Goal: Transaction & Acquisition: Purchase product/service

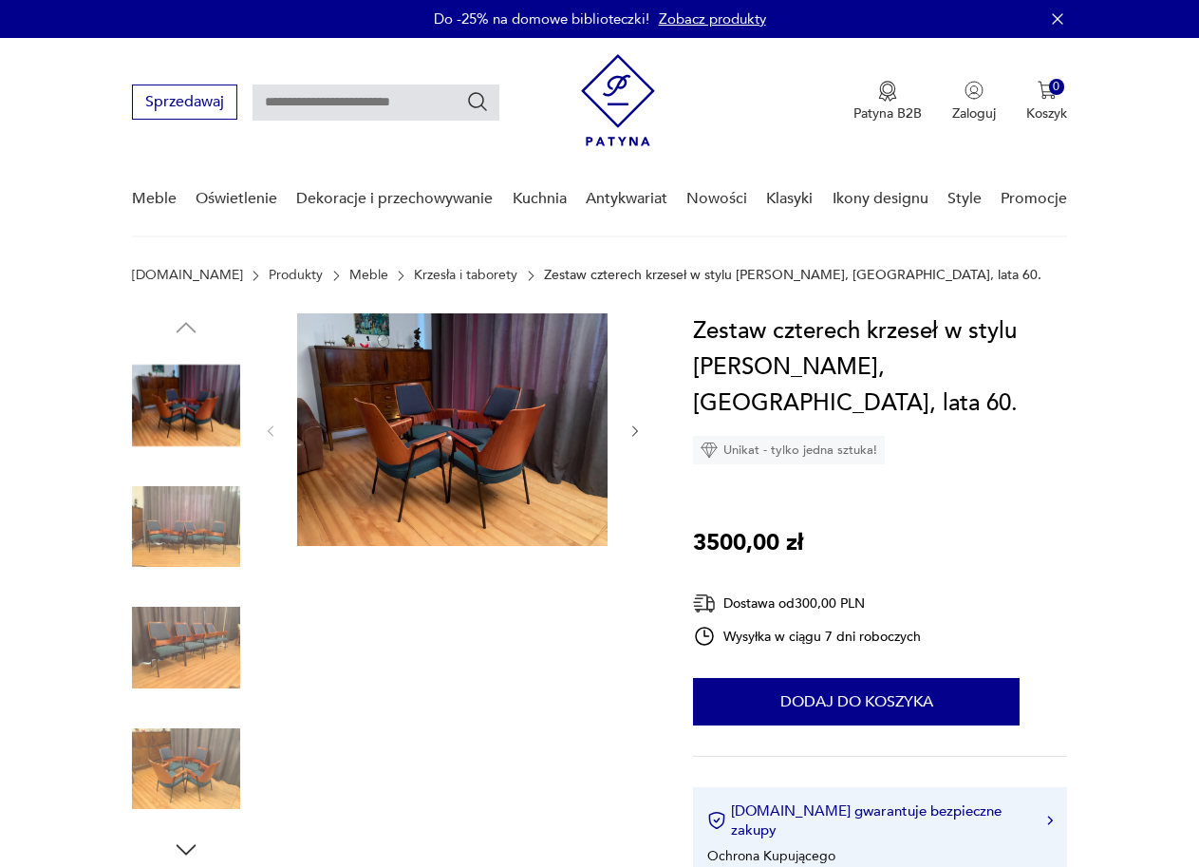
click at [375, 478] on img at bounding box center [452, 429] width 311 height 233
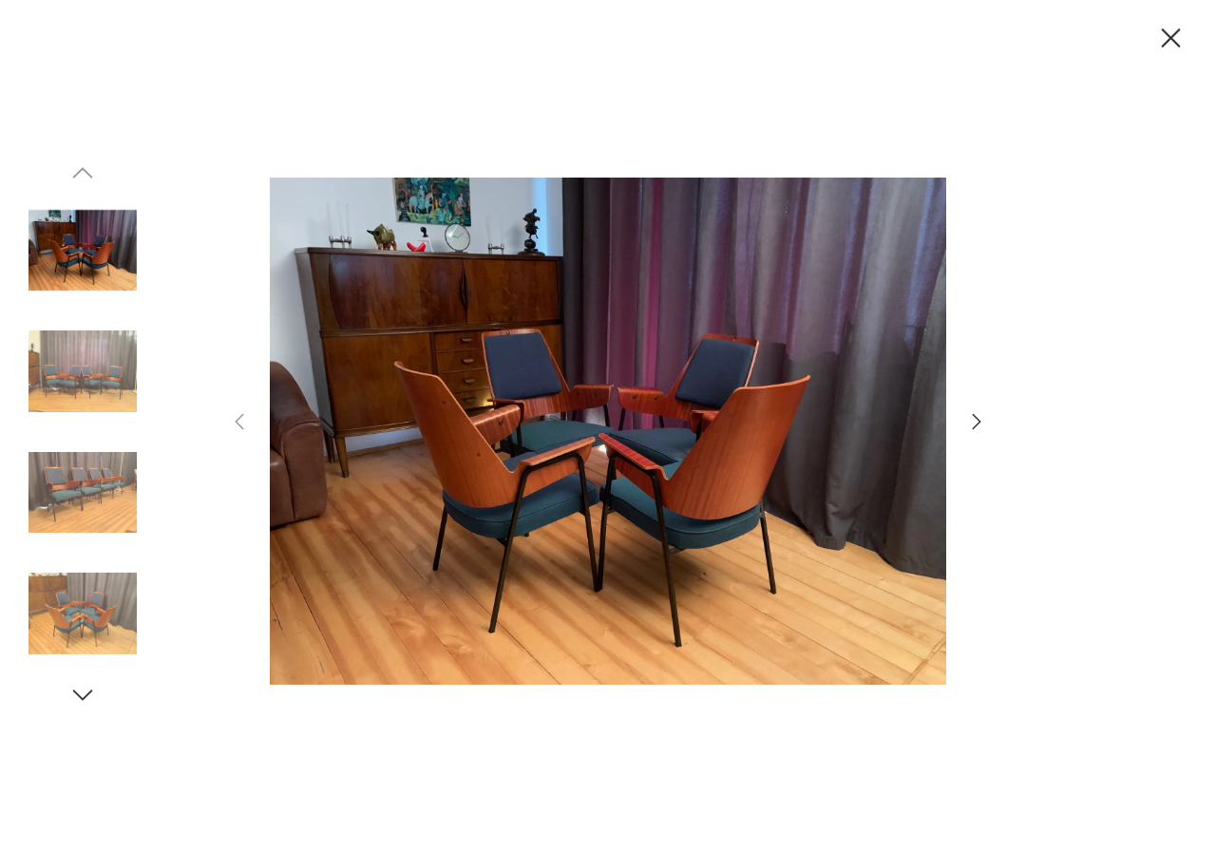
click at [91, 595] on img at bounding box center [82, 613] width 108 height 108
